Goal: Check status: Check status

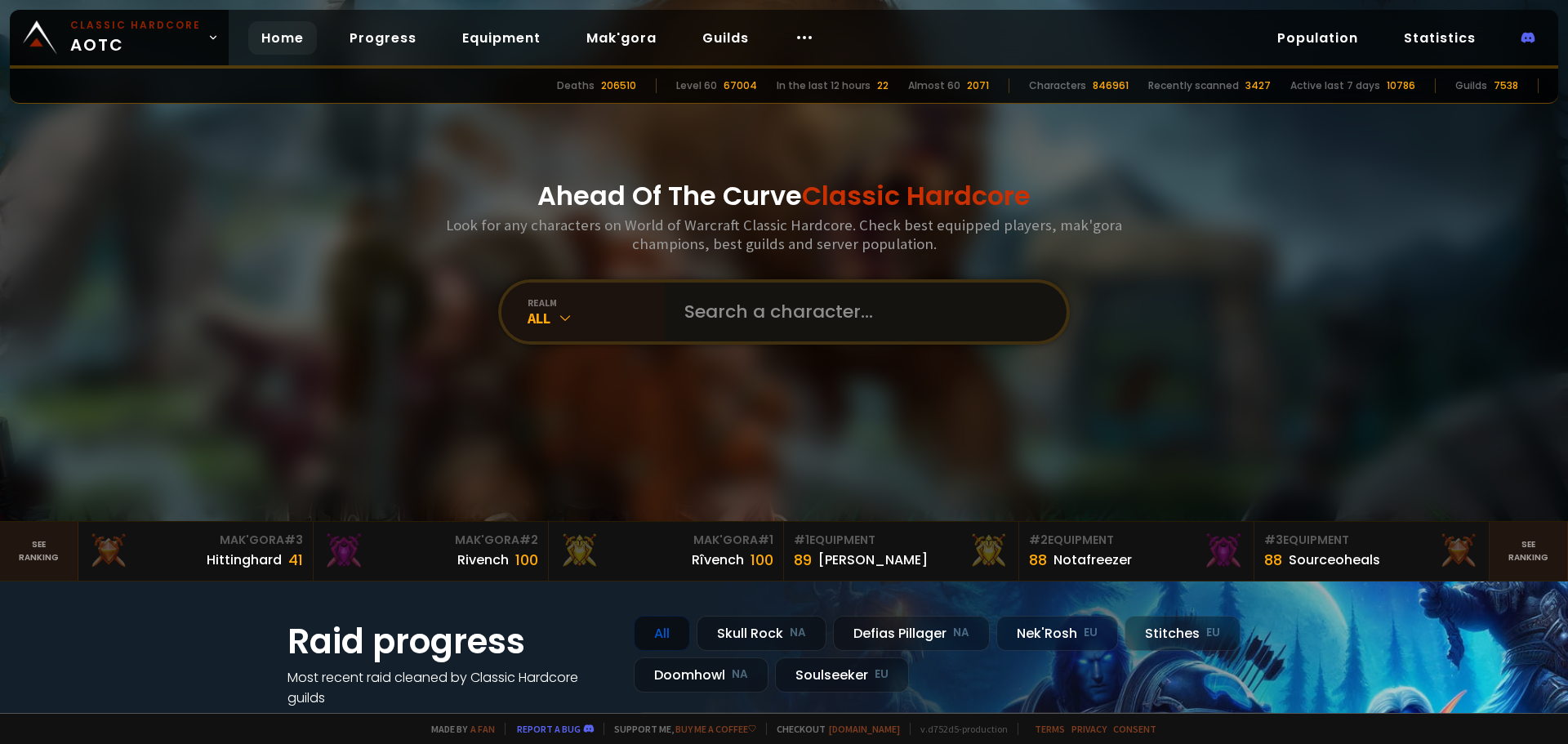
drag, startPoint x: 734, startPoint y: 320, endPoint x: 742, endPoint y: 315, distance: 9.4
click at [735, 319] on input "text" at bounding box center [860, 311] width 373 height 59
click at [573, 313] on div "All" at bounding box center [596, 318] width 137 height 19
drag, startPoint x: 563, startPoint y: 304, endPoint x: 565, endPoint y: 314, distance: 10.2
click at [563, 306] on div "realm" at bounding box center [596, 302] width 137 height 12
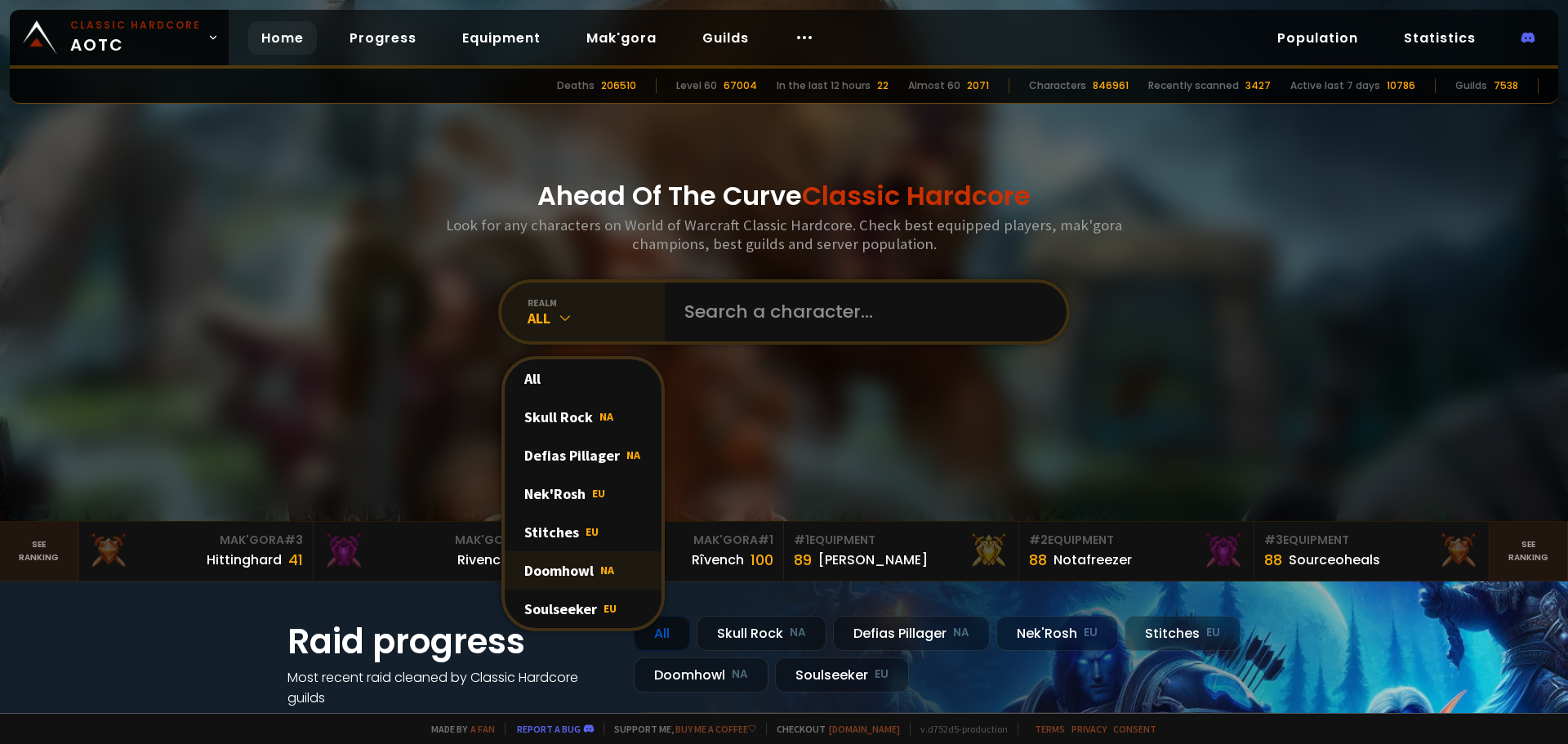
click at [582, 572] on div "Doomhowl NA" at bounding box center [583, 570] width 157 height 38
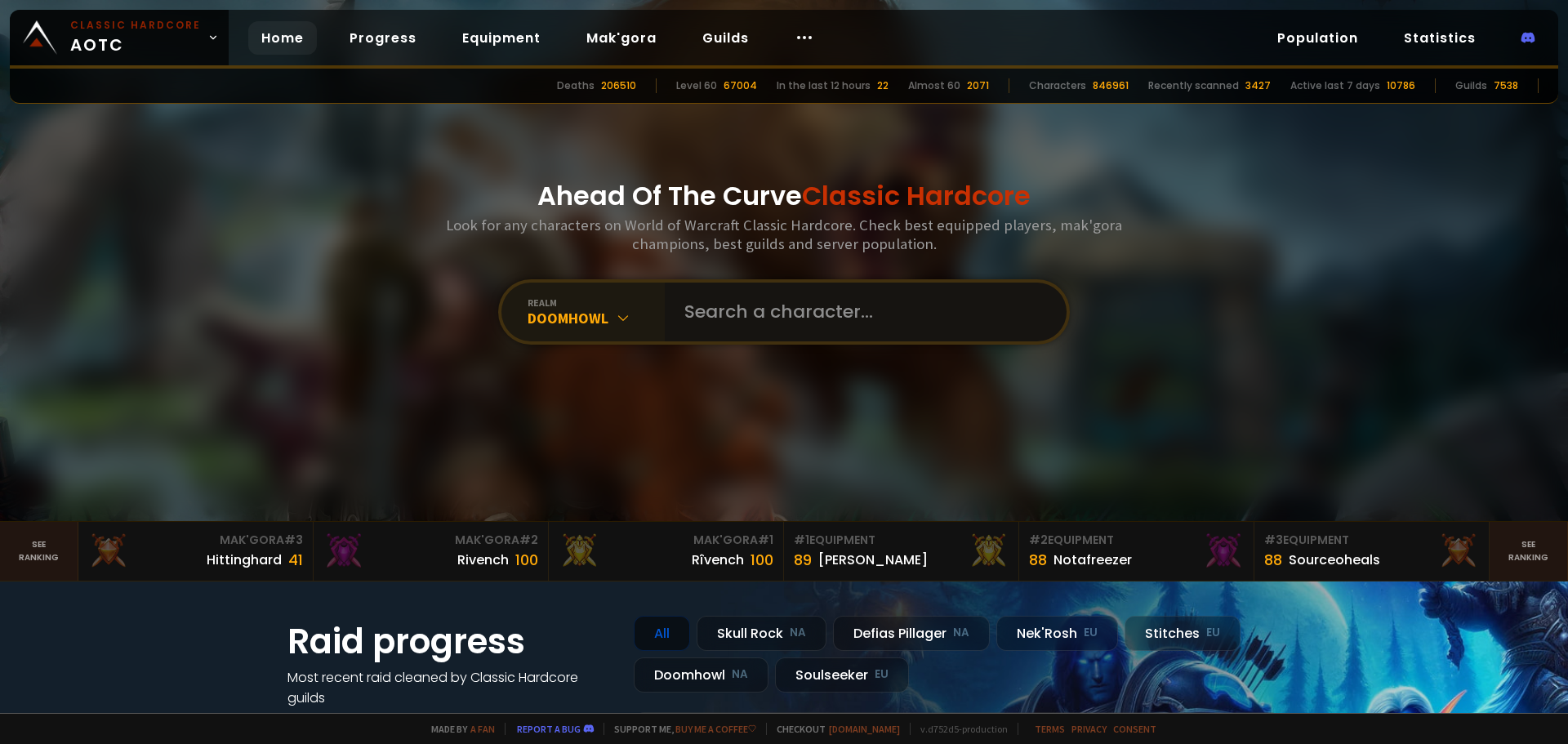
click at [738, 317] on input "text" at bounding box center [860, 311] width 373 height 59
type input "foogzz"
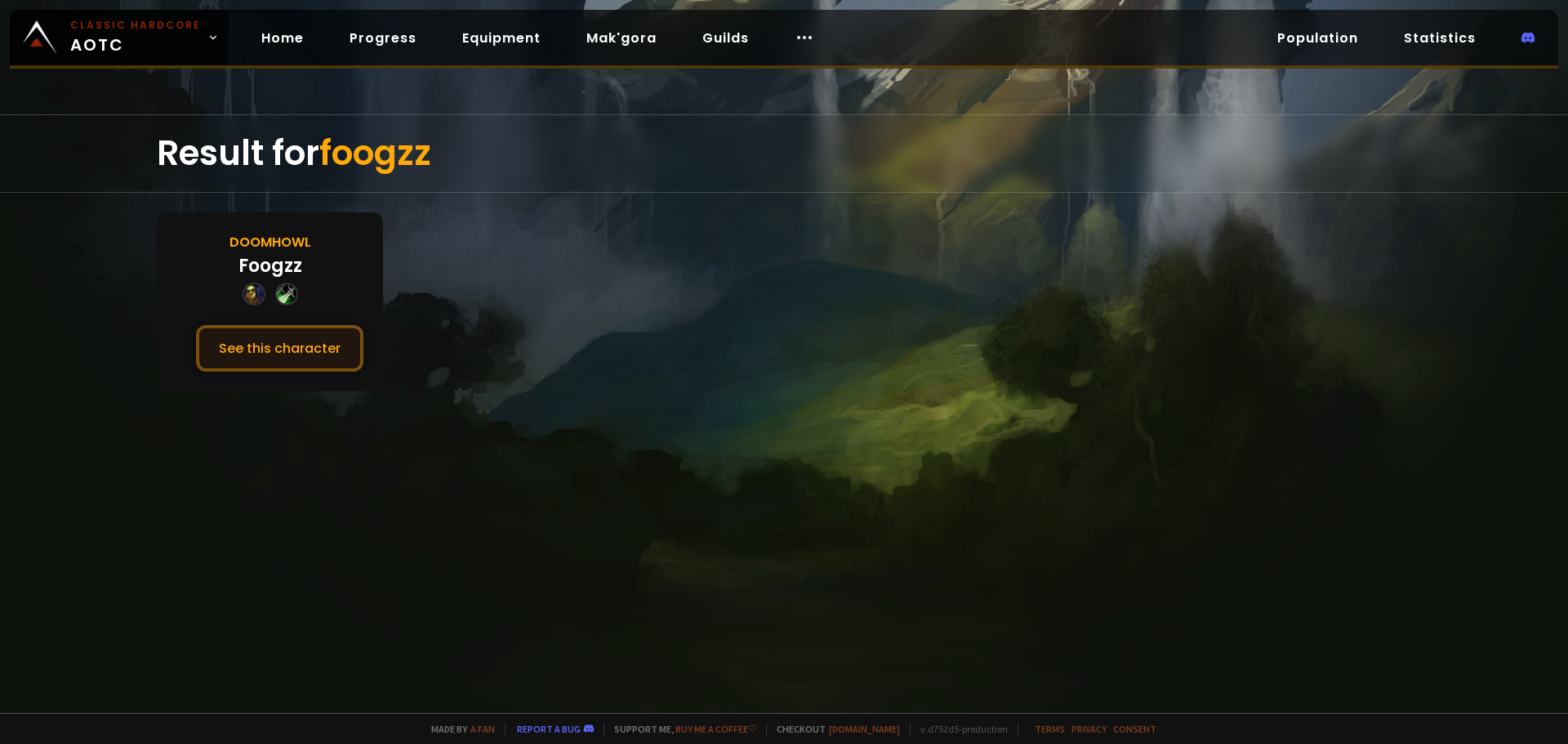
click at [287, 356] on button "See this character" at bounding box center [279, 348] width 168 height 46
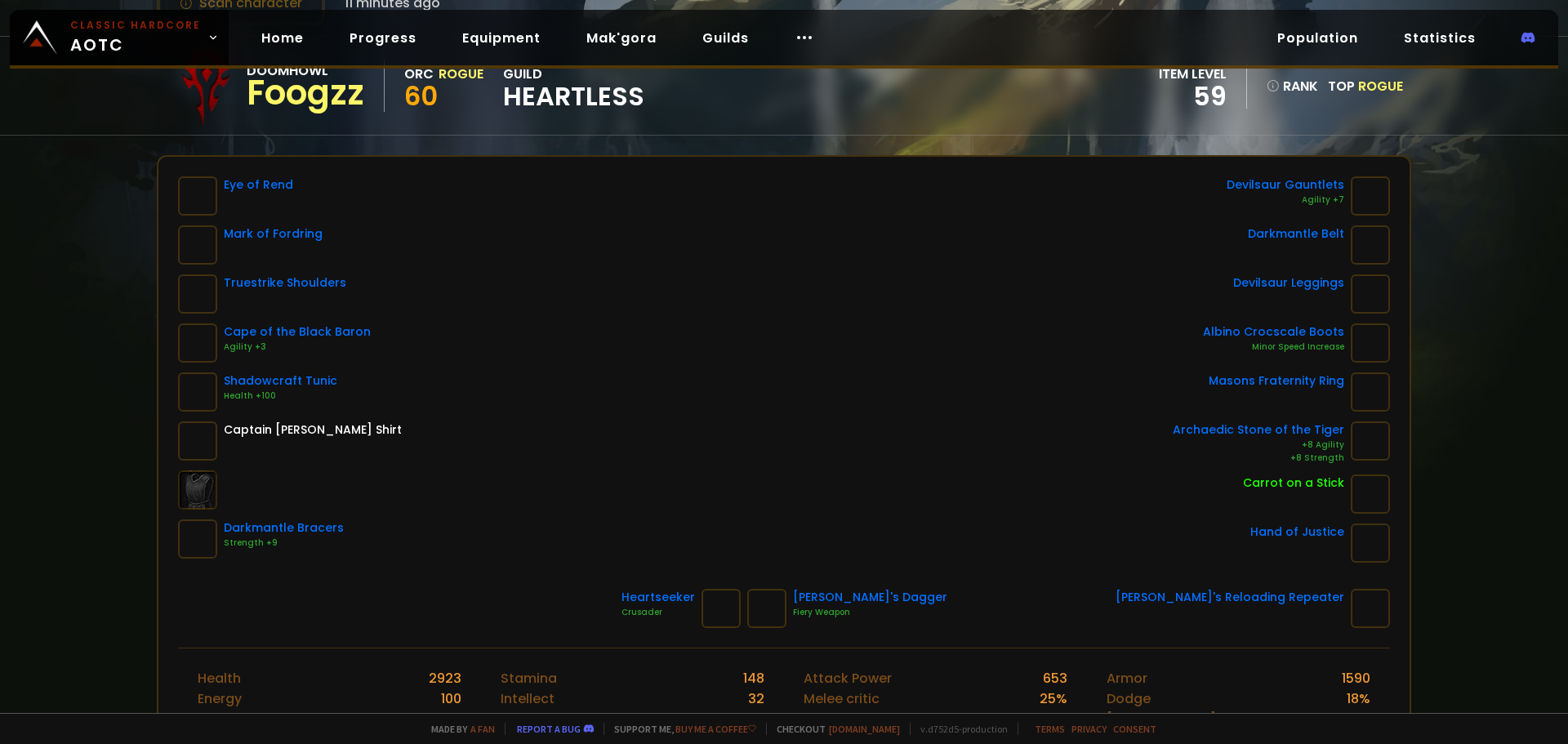
scroll to position [163, 0]
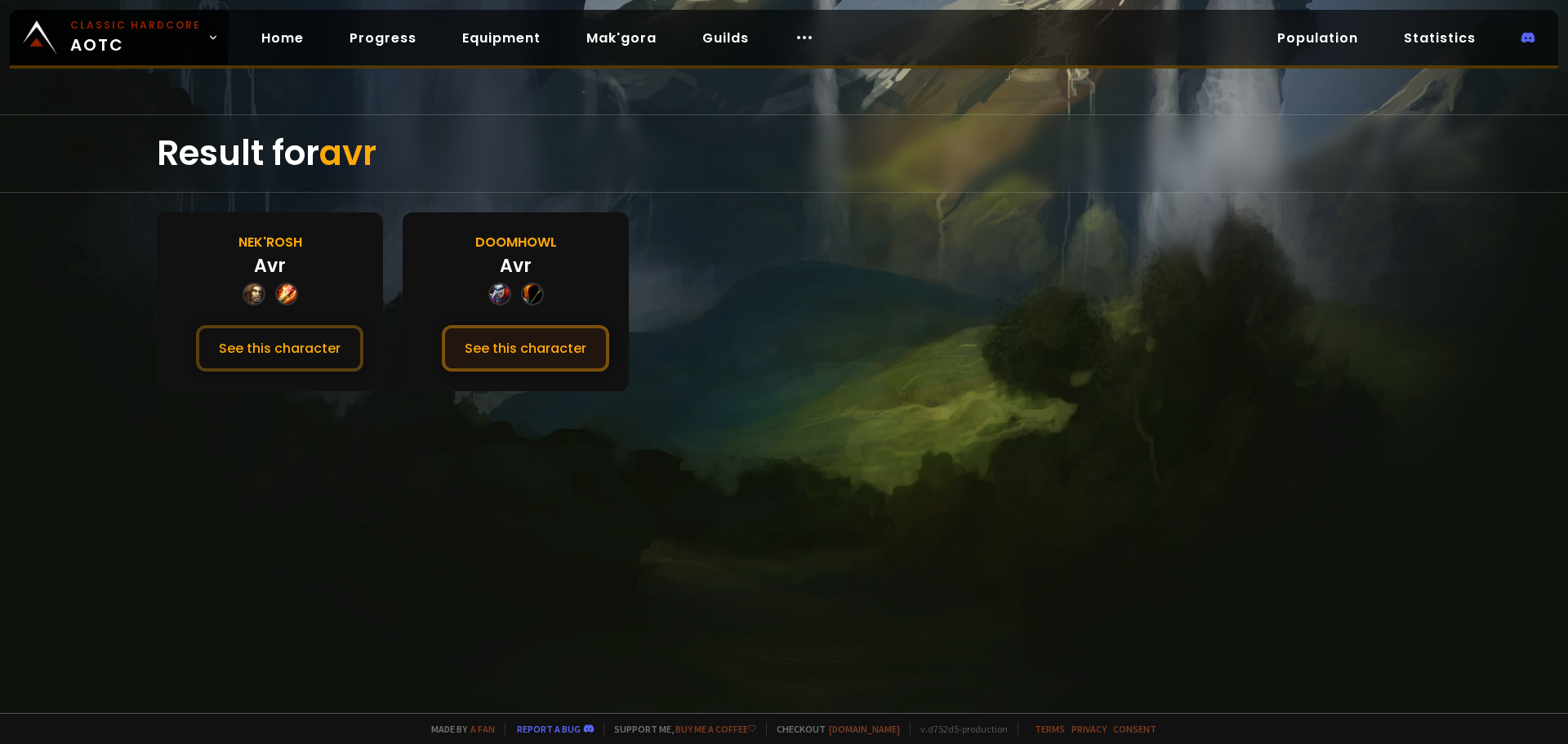
click at [525, 348] on button "See this character" at bounding box center [525, 348] width 168 height 46
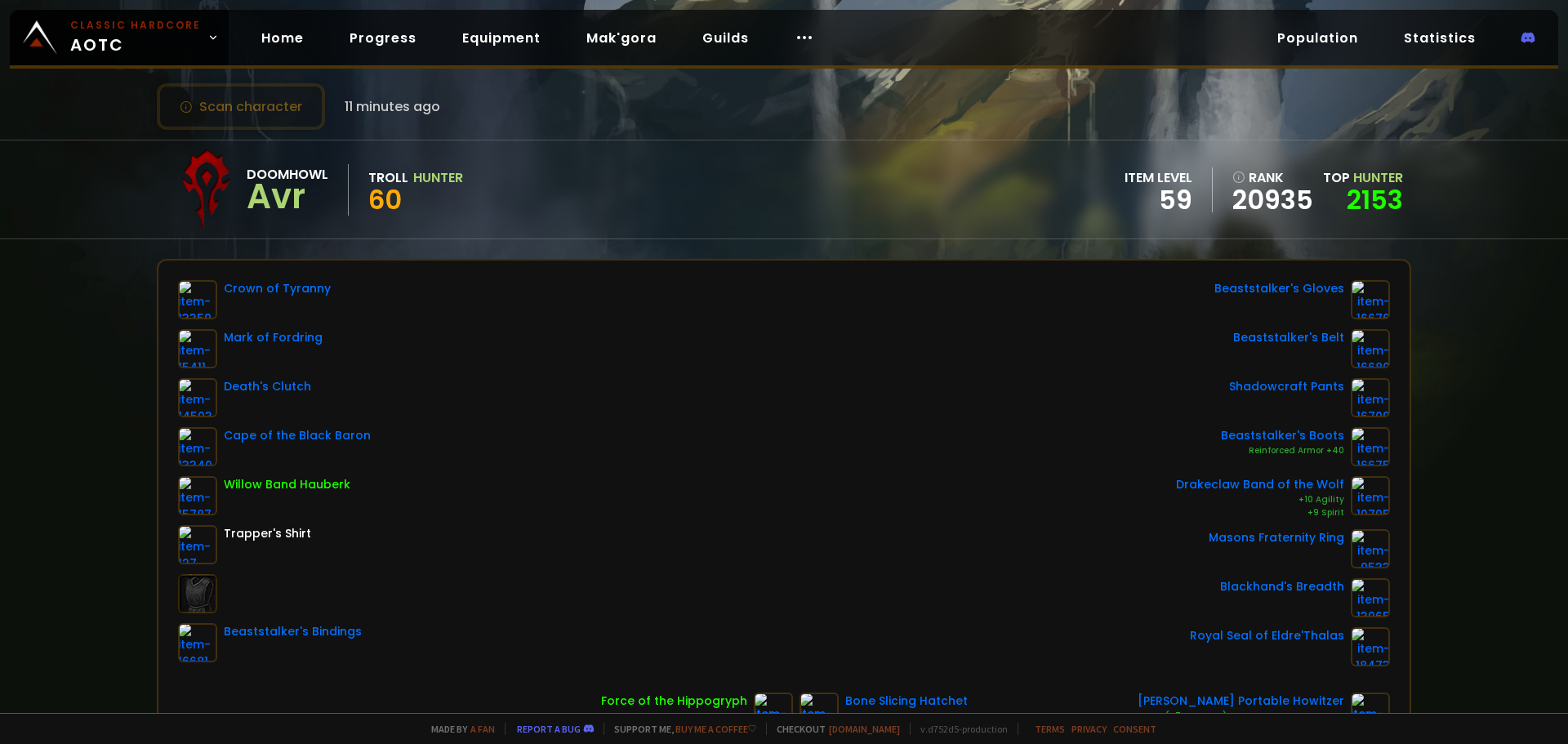
scroll to position [82, 0]
